Goal: Information Seeking & Learning: Learn about a topic

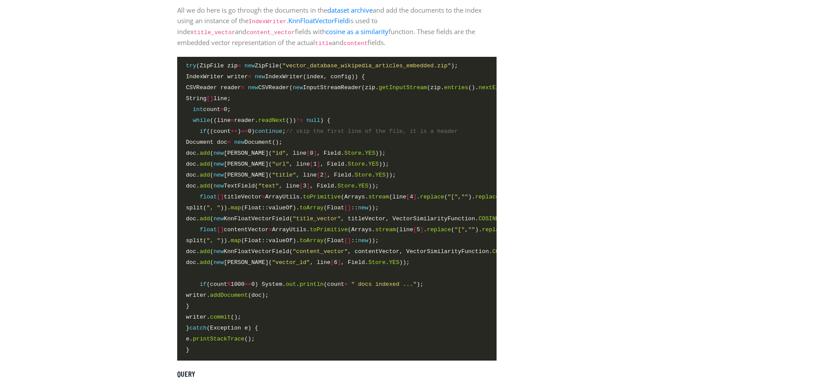
scroll to position [1932, 0]
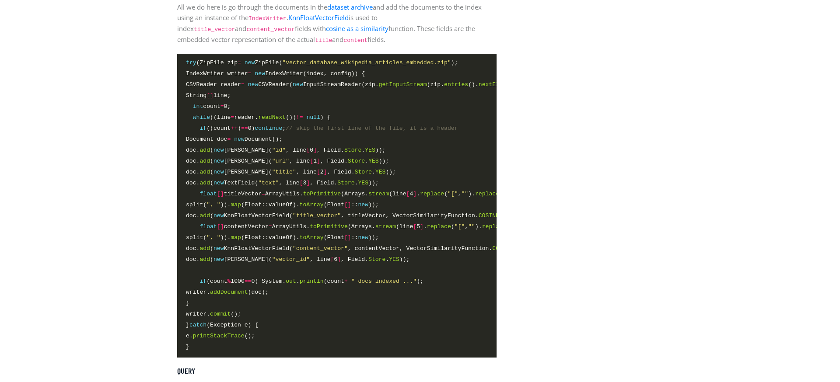
click at [255, 250] on span "doc. add ( new KnnFloatVectorField( "content_vector" , contentVector, VectorSim…" at bounding box center [354, 248] width 337 height 9
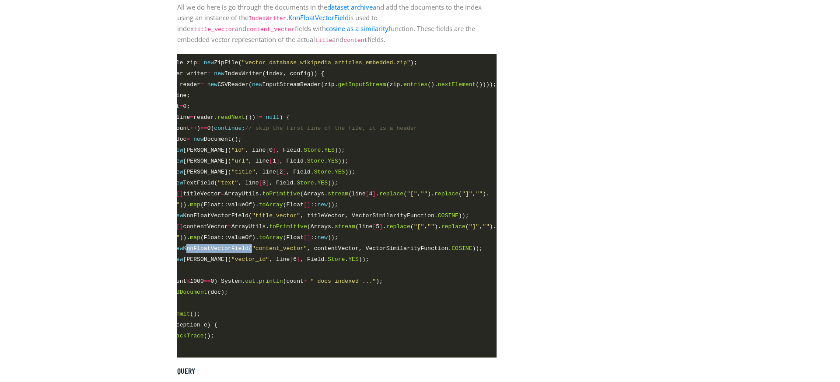
scroll to position [0, 64]
copy span "KnnFloatVectorField"
click at [275, 251] on span ""content_vector"" at bounding box center [279, 248] width 55 height 7
click at [404, 251] on span "doc. add ( new KnnFloatVectorField( "content_vector" , contentVector, VectorSim…" at bounding box center [313, 248] width 337 height 9
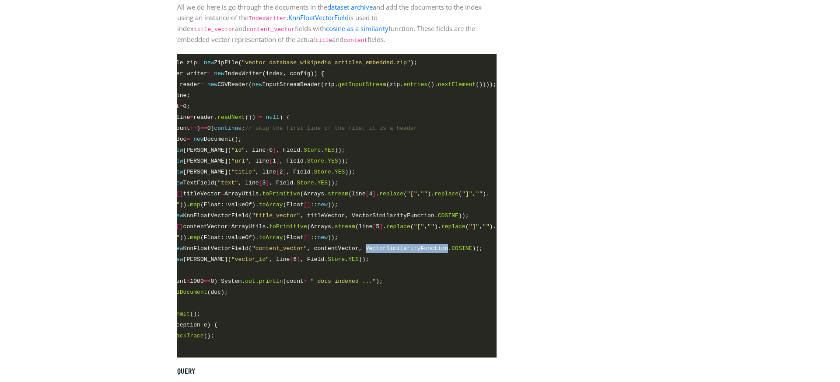
copy span "VectorSimilarityFunction"
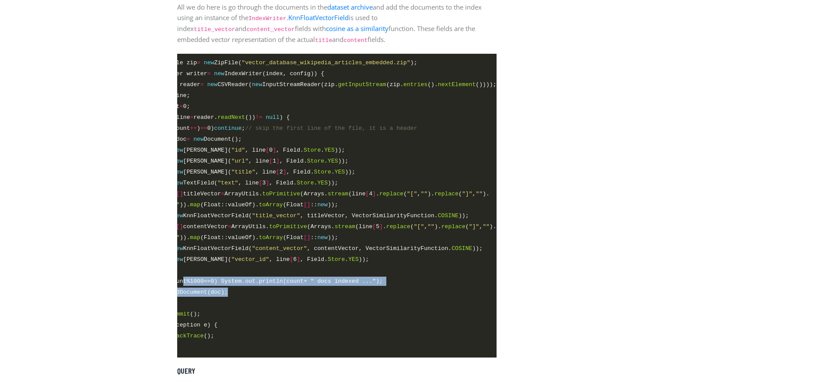
scroll to position [0, 0]
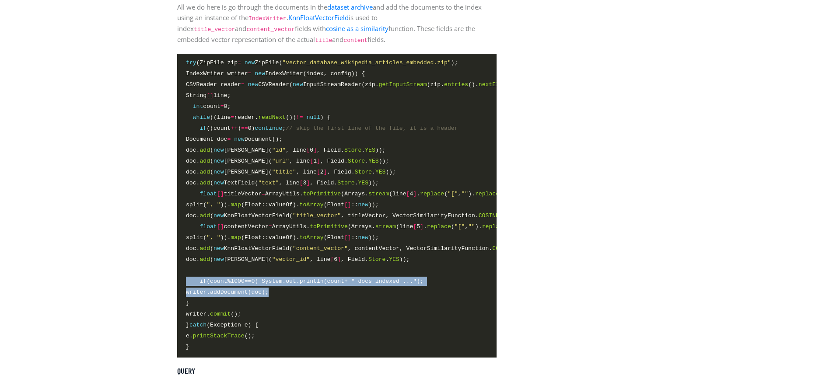
drag, startPoint x: 275, startPoint y: 291, endPoint x: 155, endPoint y: 284, distance: 119.6
click at [177, 284] on pre "try (ZipFile zip = new ZipFile( "vector_database_wikipedia_articles_embedded.zi…" at bounding box center [336, 206] width 319 height 304
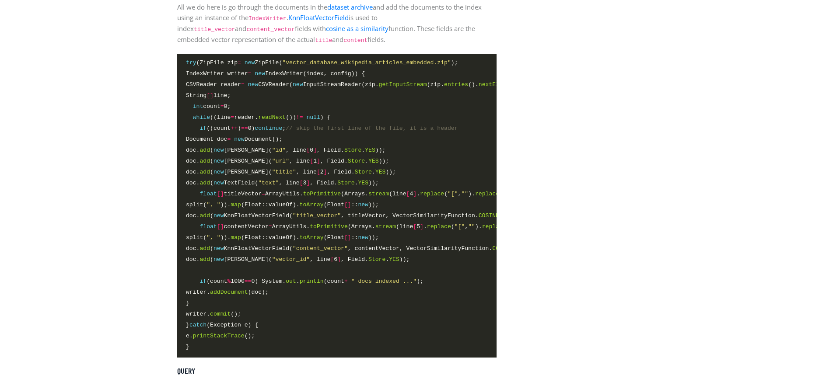
click at [300, 262] on span ""vector_id"" at bounding box center [291, 259] width 38 height 7
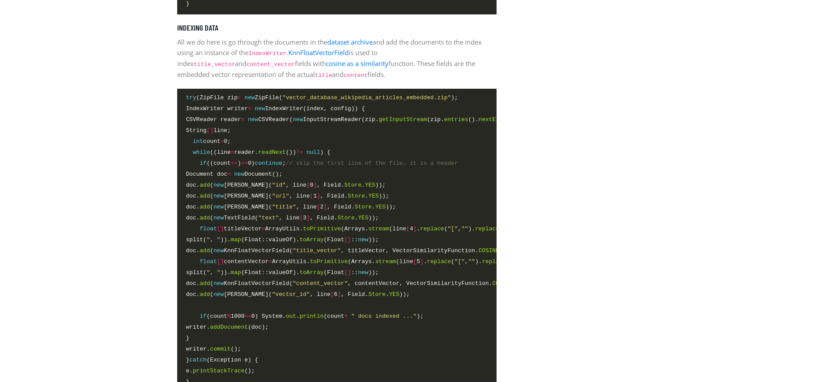
scroll to position [1932, 0]
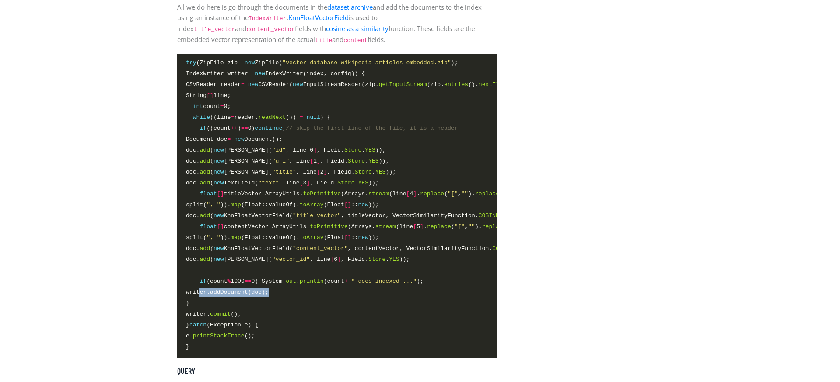
drag, startPoint x: 288, startPoint y: 293, endPoint x: 200, endPoint y: 295, distance: 88.4
click at [200, 295] on span "writer. addDocument (doc);" at bounding box center [337, 293] width 302 height 10
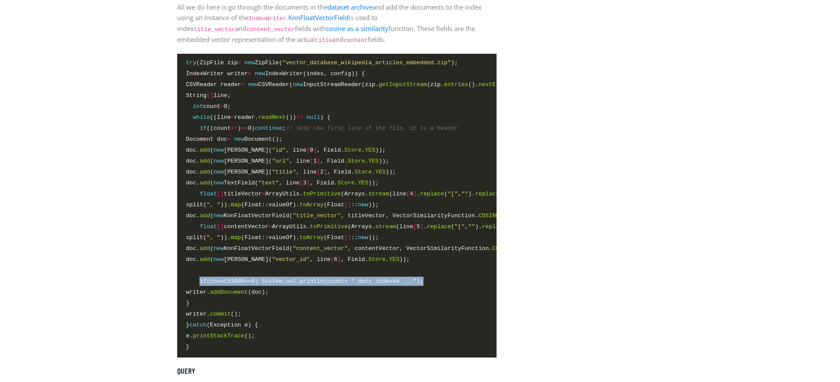
drag, startPoint x: 450, startPoint y: 281, endPoint x: 201, endPoint y: 286, distance: 249.5
click at [201, 286] on span "if (count % 1000 == 0) System. out . println (count + " docs indexed ..." );" at bounding box center [337, 282] width 302 height 10
copy span "if (count % 1000 == 0) System. out . println (count + " docs indexed ..." );"
